Goal: Find specific page/section: Find specific page/section

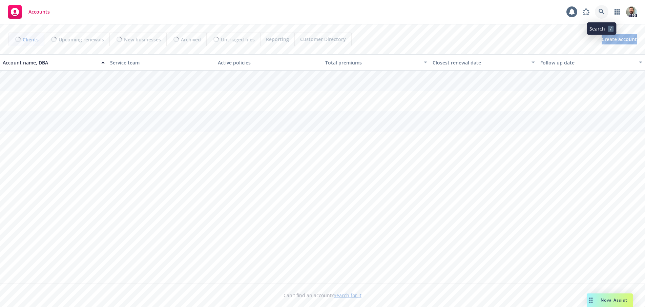
click at [600, 14] on icon at bounding box center [602, 12] width 6 height 6
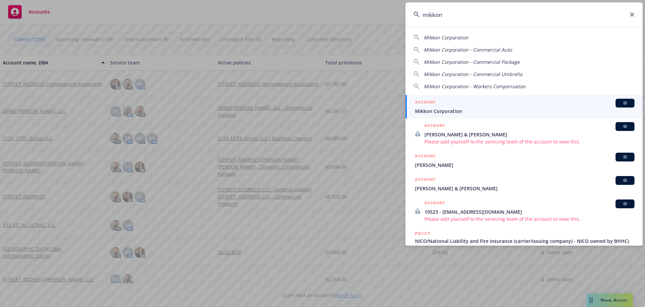
type input "mikkon"
click at [429, 110] on span "Mikkon Corporation" at bounding box center [525, 110] width 220 height 7
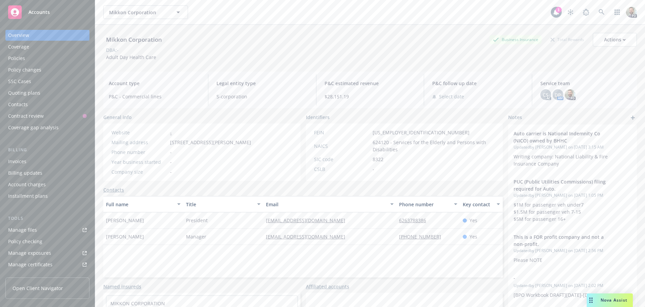
click at [12, 57] on div "Policies" at bounding box center [16, 58] width 17 height 11
